Goal: Navigation & Orientation: Find specific page/section

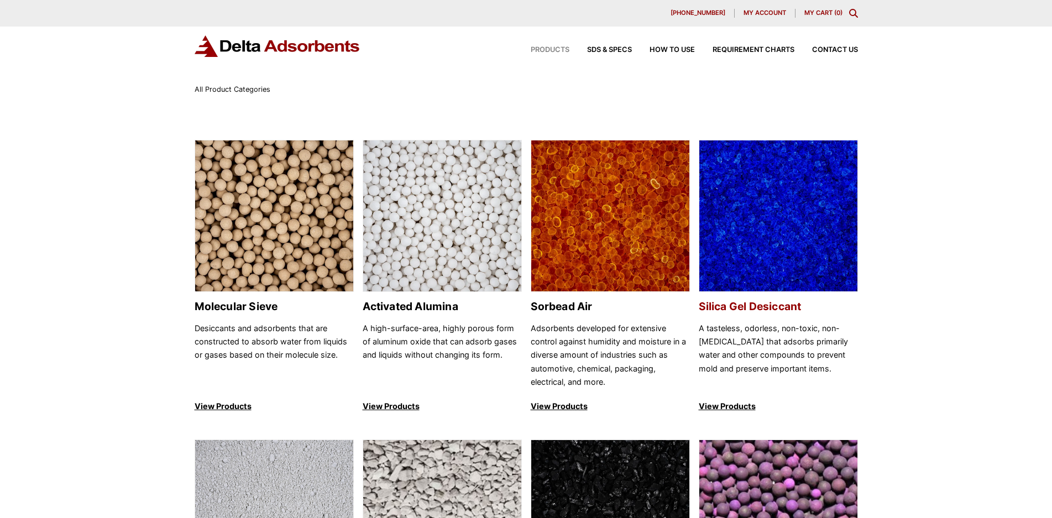
click at [789, 200] on img at bounding box center [778, 216] width 158 height 152
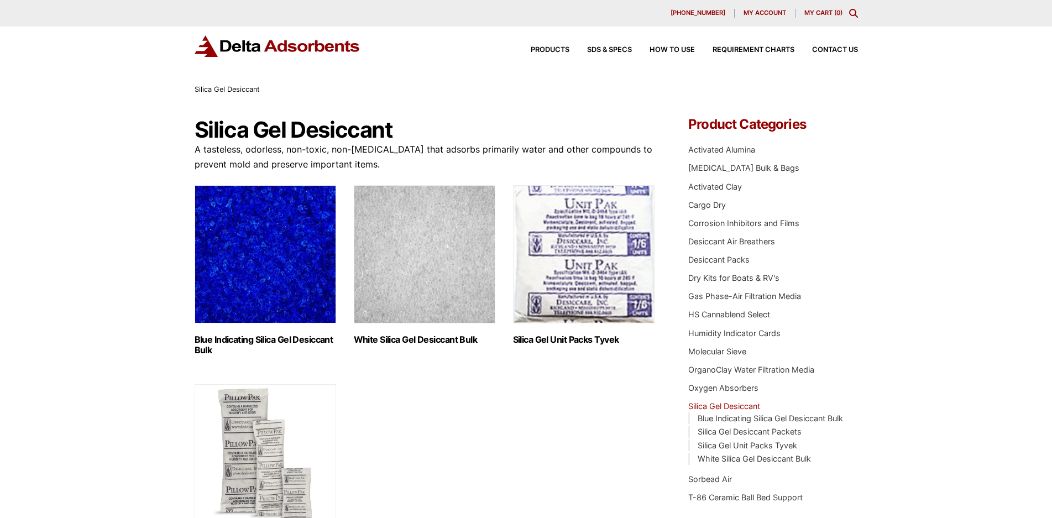
click at [404, 279] on img "Visit product category White Silica Gel Desiccant Bulk" at bounding box center [425, 254] width 142 height 138
click at [571, 277] on img "Visit product category Silica Gel Unit Packs Tyvek" at bounding box center [584, 254] width 142 height 138
